Goal: Transaction & Acquisition: Subscribe to service/newsletter

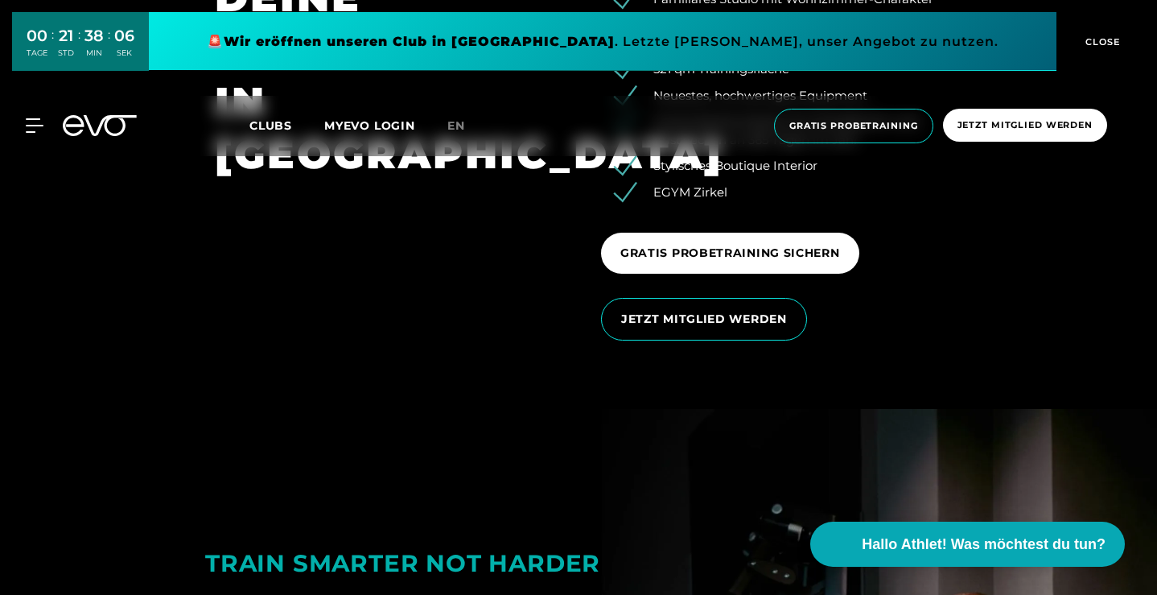
scroll to position [2485, 0]
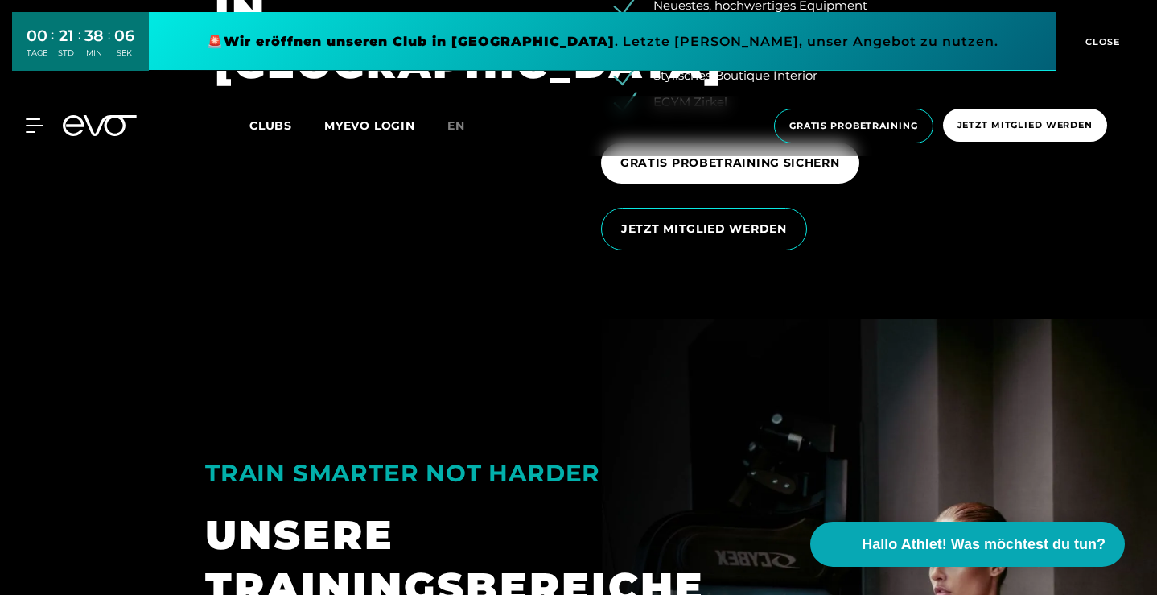
click at [272, 128] on span "Clubs" at bounding box center [270, 125] width 43 height 14
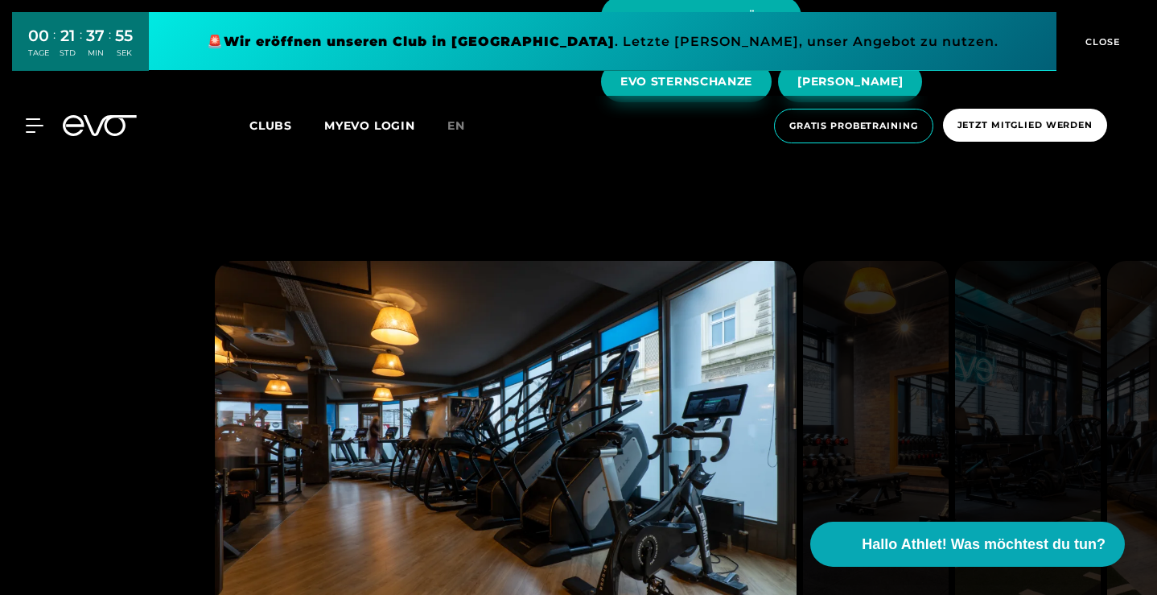
scroll to position [242, 0]
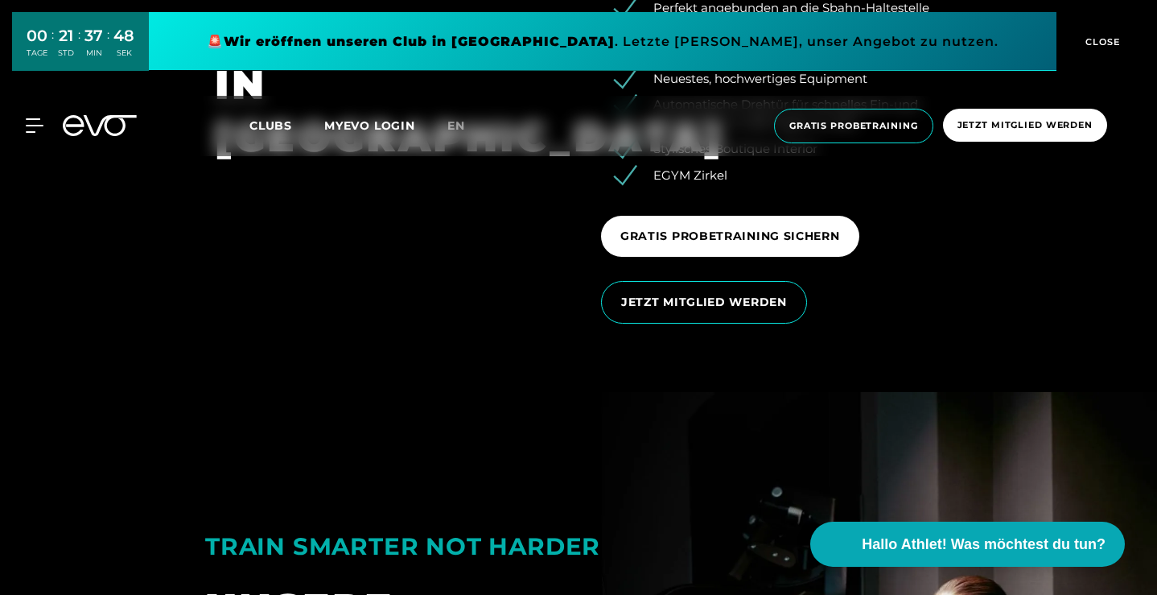
scroll to position [2417, 0]
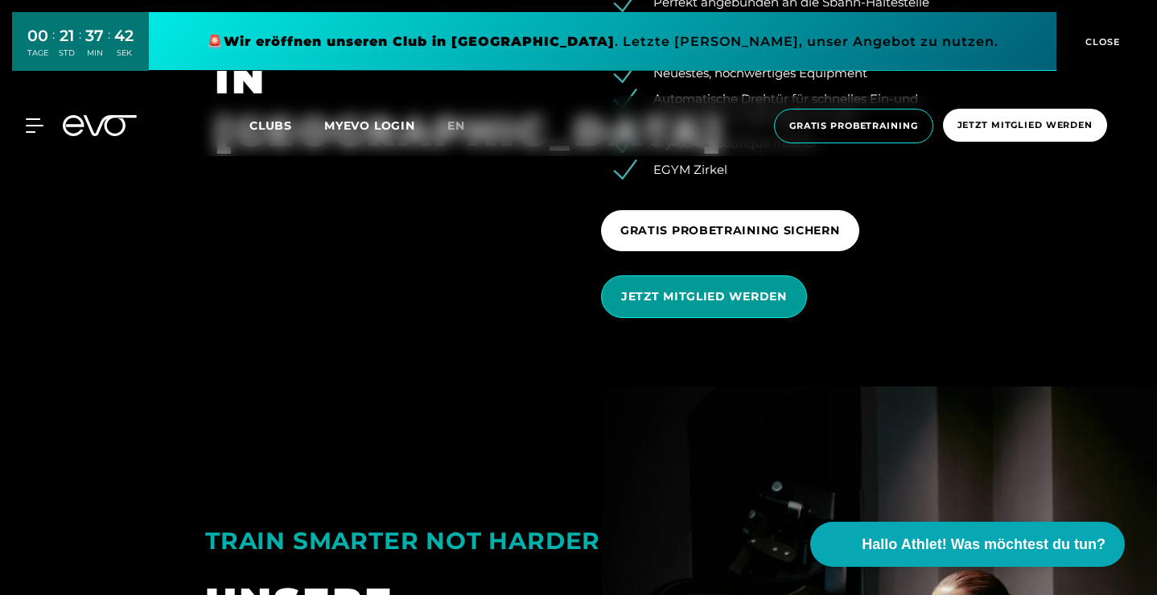
click at [710, 305] on span "JETZT MITGLIED WERDEN" at bounding box center [704, 296] width 166 height 17
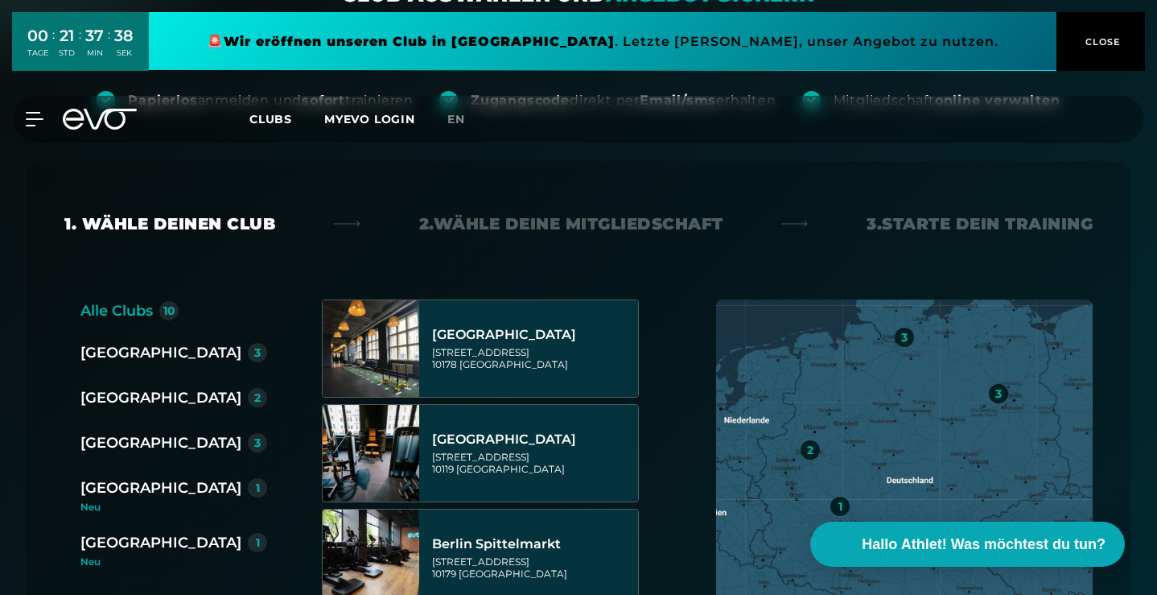
scroll to position [261, 0]
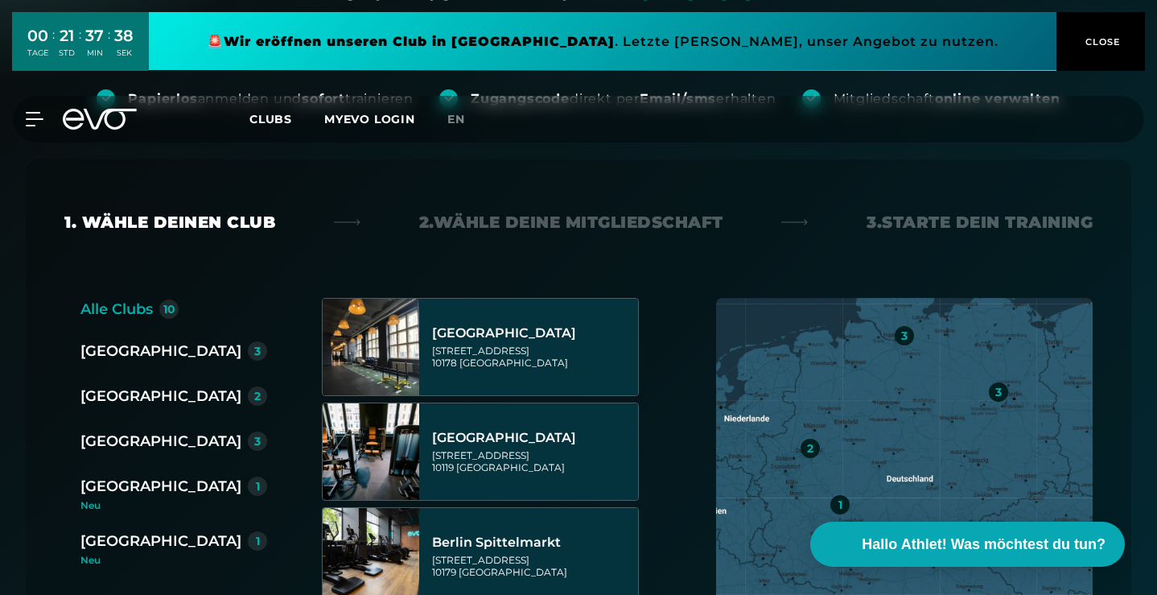
click at [123, 430] on div "[GEOGRAPHIC_DATA]" at bounding box center [160, 441] width 161 height 23
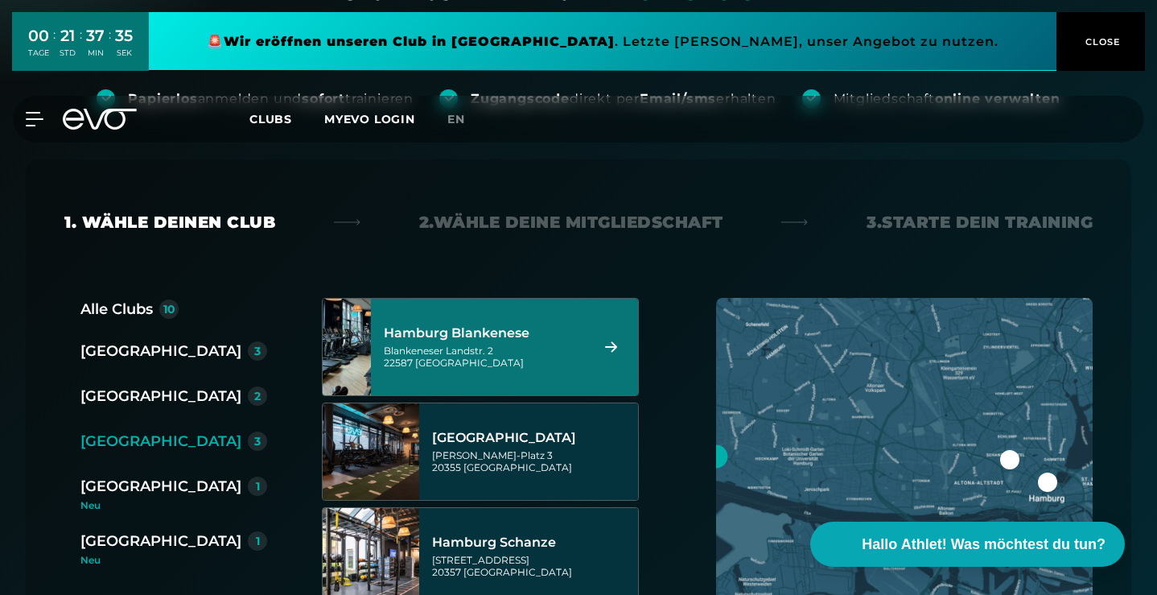
click at [531, 325] on div "Hamburg Blankenese" at bounding box center [484, 333] width 201 height 16
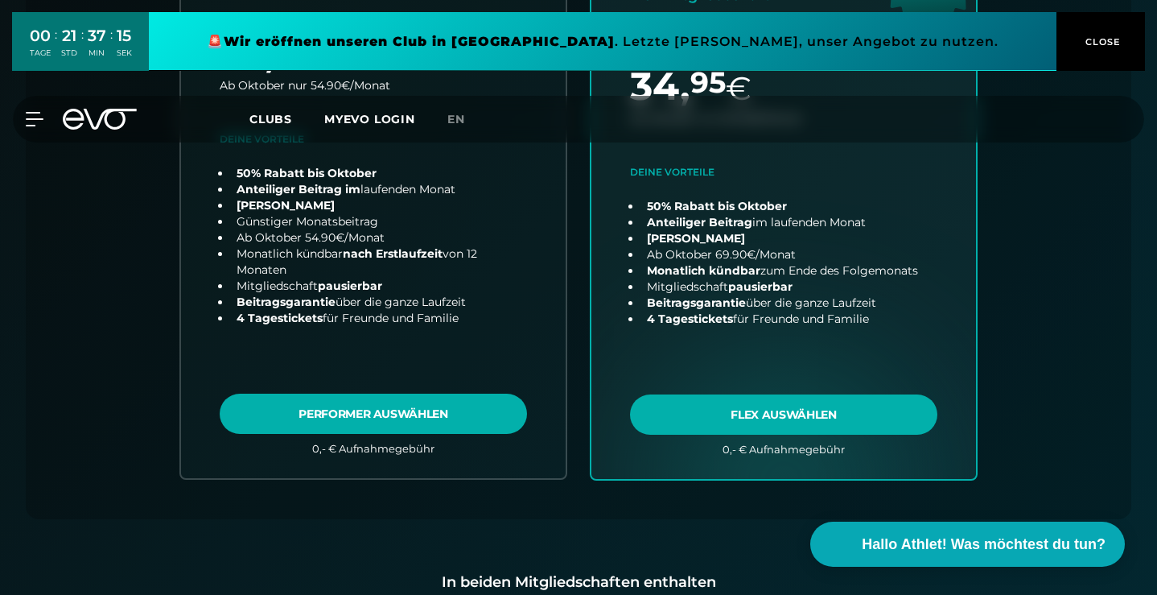
scroll to position [703, 0]
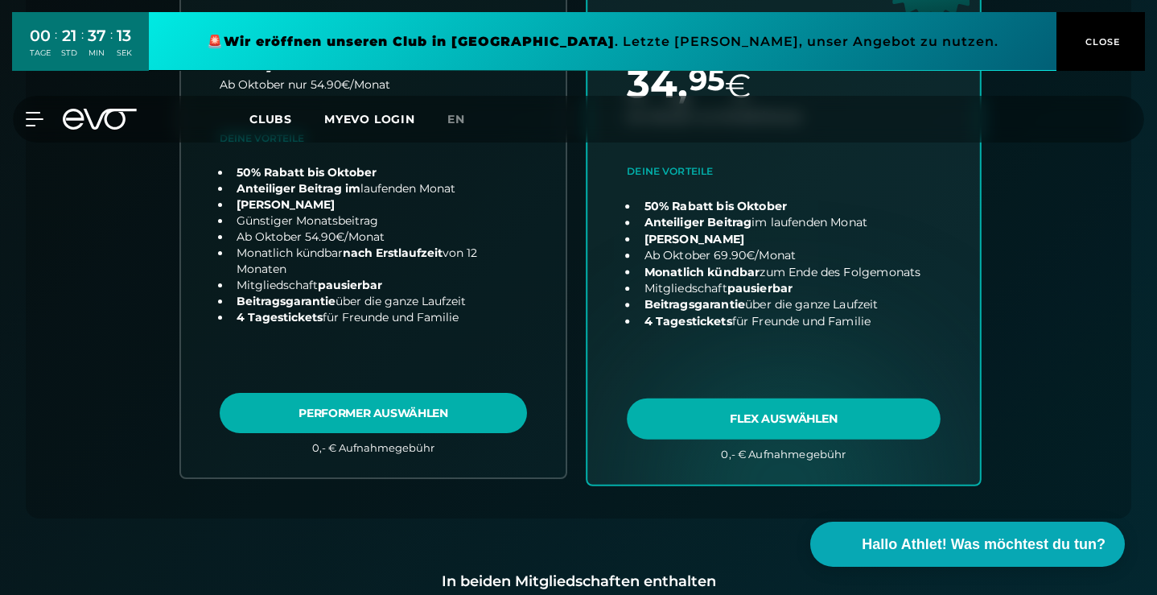
click at [813, 344] on link "choose plan" at bounding box center [783, 166] width 393 height 633
